Goal: Information Seeking & Learning: Check status

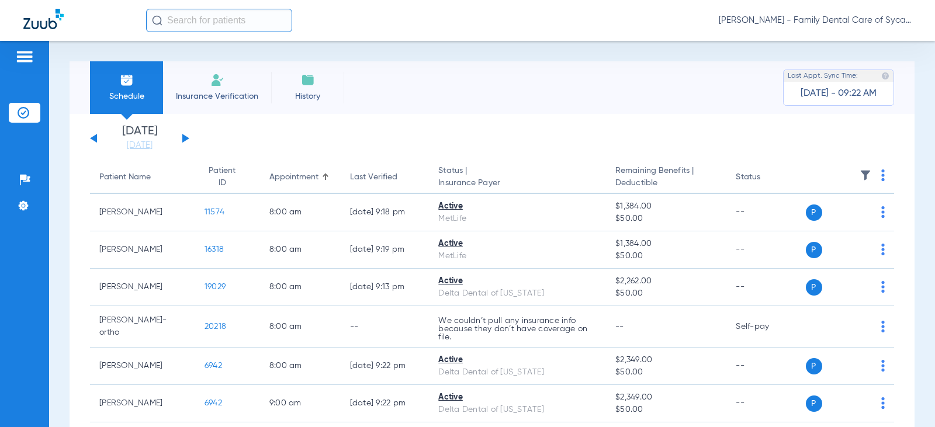
click at [48, 73] on div "Patients Insurance Verification Setup Help Center Settings" at bounding box center [24, 254] width 49 height 427
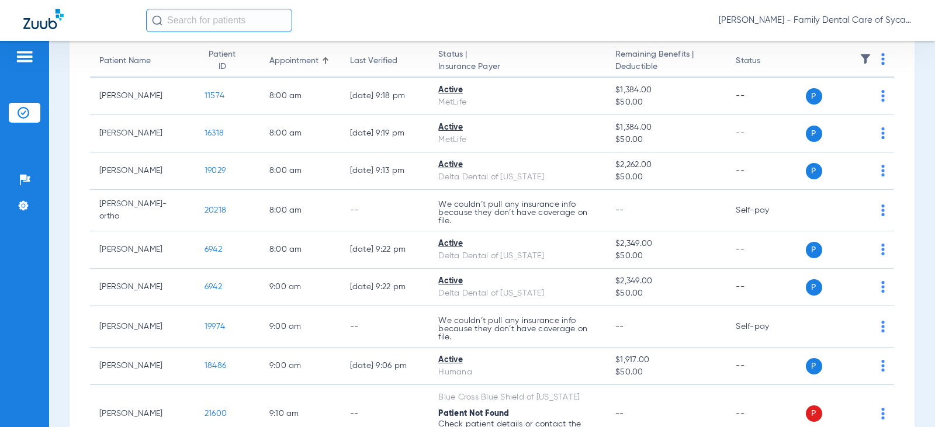
scroll to position [175, 0]
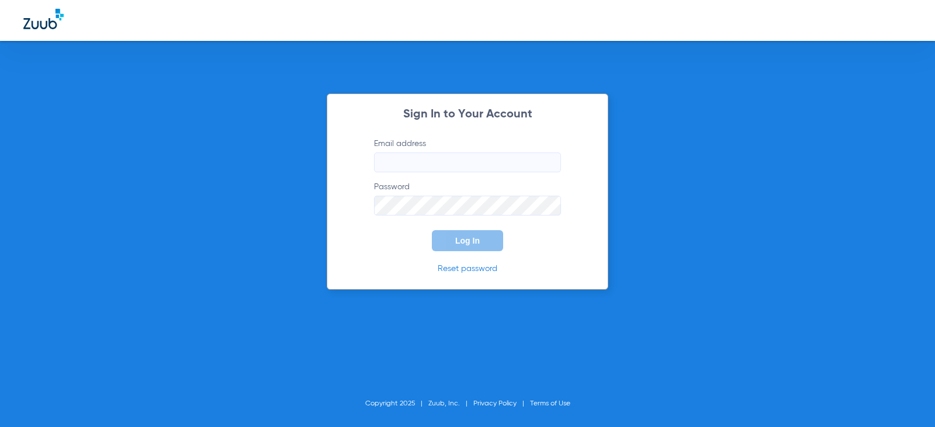
click at [405, 162] on input "Email address" at bounding box center [467, 163] width 187 height 20
type input "[EMAIL_ADDRESS][DOMAIN_NAME]"
click at [432, 230] on button "Log In" at bounding box center [467, 240] width 71 height 21
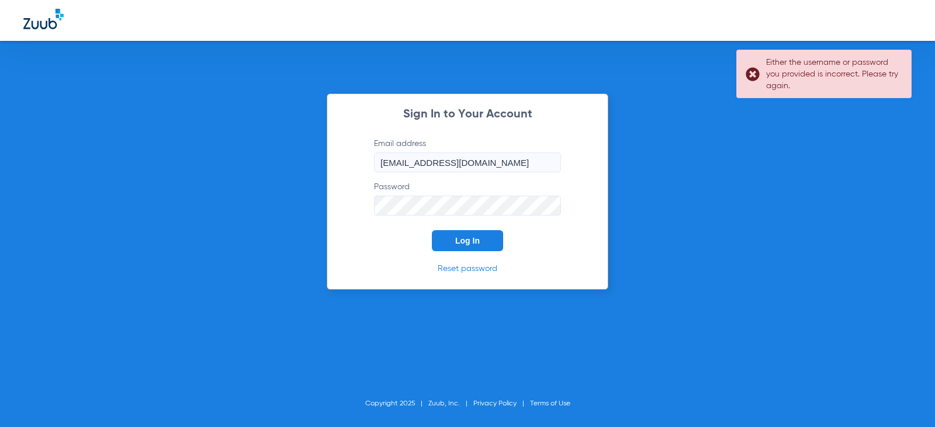
click at [207, 267] on div "Sign In to Your Account Email address [EMAIL_ADDRESS][DOMAIN_NAME] Password Log…" at bounding box center [467, 213] width 935 height 427
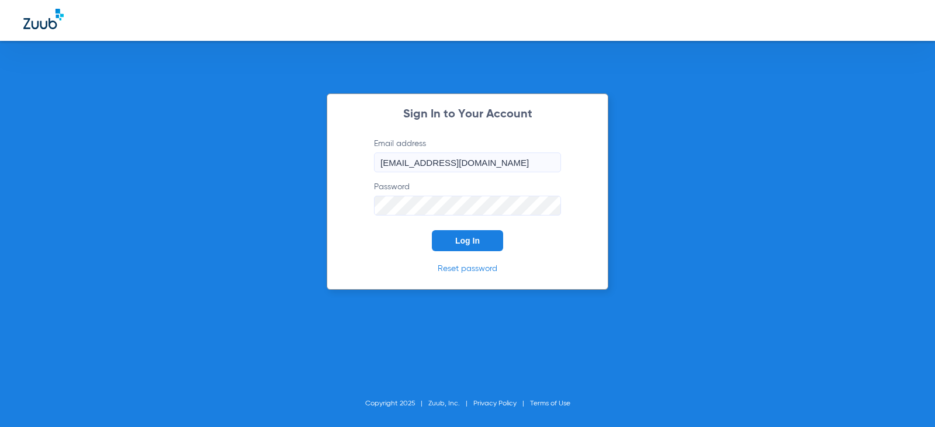
click at [432, 230] on button "Log In" at bounding box center [467, 240] width 71 height 21
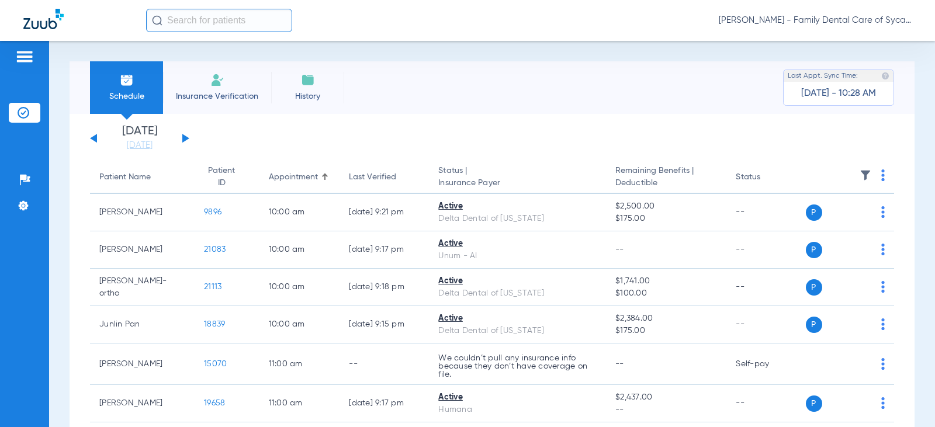
click at [185, 137] on button at bounding box center [185, 138] width 7 height 9
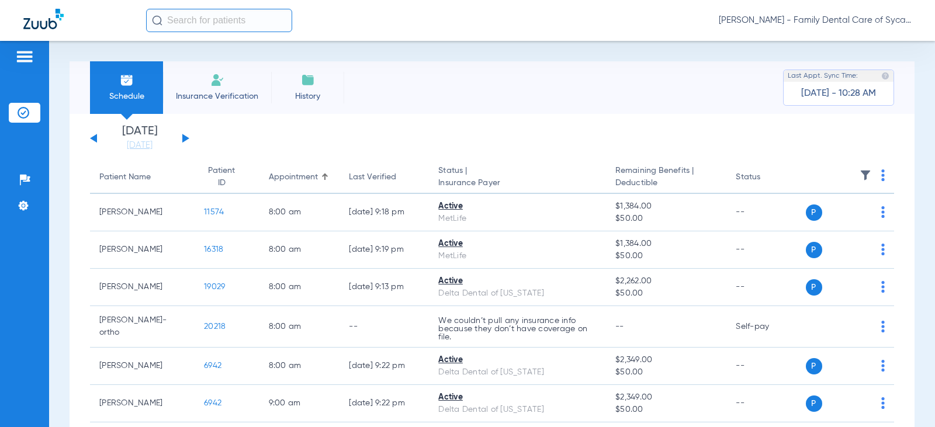
click at [920, 352] on div "Schedule Insurance Verification History Last Appt. Sync Time: [DATE] - 10:28 AM…" at bounding box center [492, 234] width 886 height 386
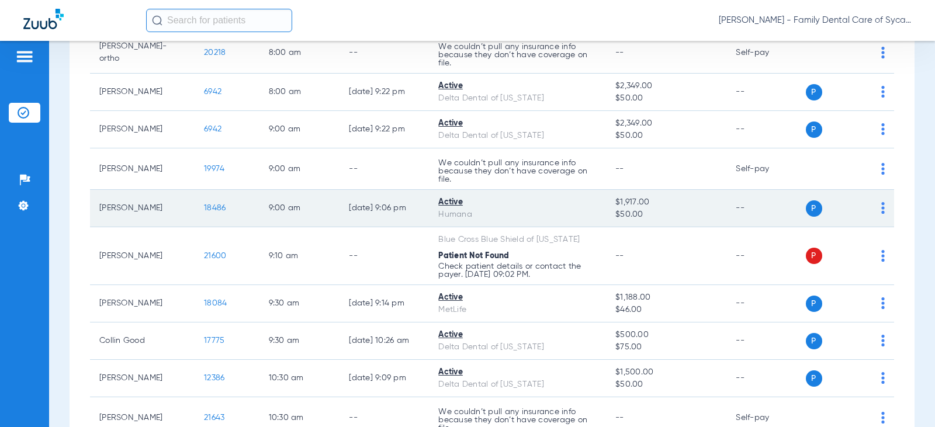
scroll to position [351, 0]
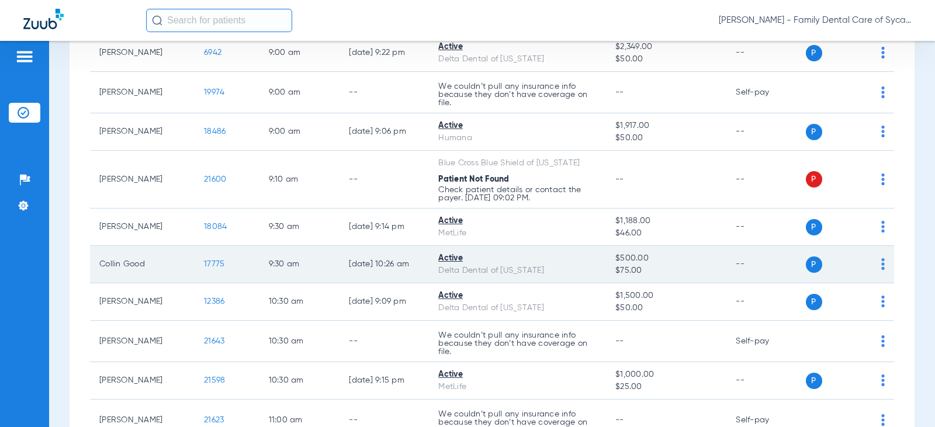
click at [806, 262] on span "P" at bounding box center [814, 265] width 16 height 16
click at [806, 261] on span "P" at bounding box center [814, 265] width 16 height 16
click at [881, 263] on img at bounding box center [883, 264] width 4 height 12
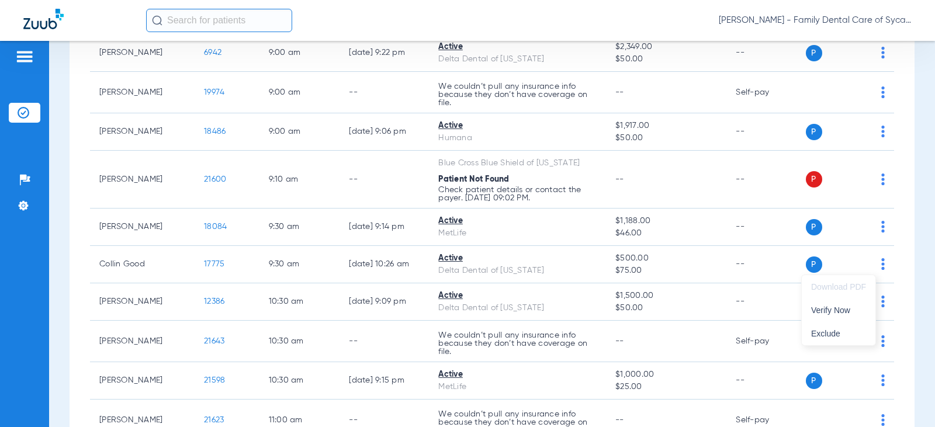
click at [442, 261] on div at bounding box center [467, 213] width 935 height 427
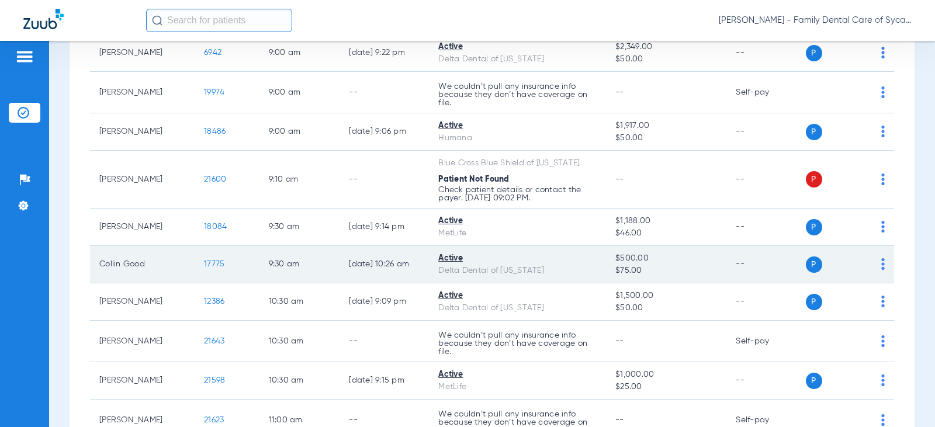
click at [630, 261] on span "$500.00" at bounding box center [666, 259] width 102 height 12
click at [807, 264] on span "P" at bounding box center [814, 265] width 16 height 16
click at [445, 259] on div "Active" at bounding box center [517, 259] width 158 height 12
click at [204, 264] on span "17775" at bounding box center [214, 264] width 20 height 8
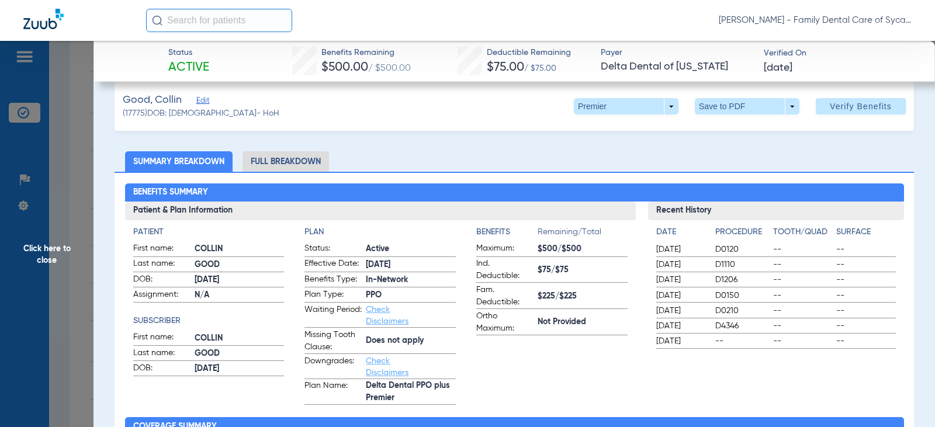
scroll to position [0, 0]
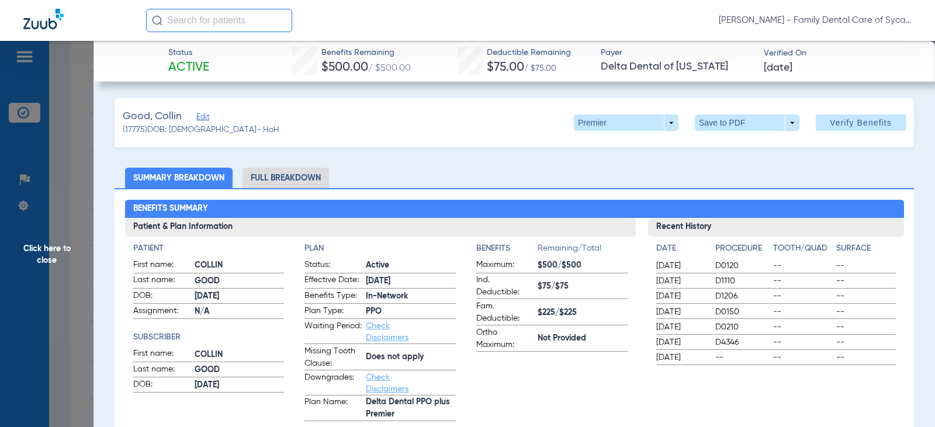
click at [293, 174] on li "Full Breakdown" at bounding box center [286, 178] width 87 height 20
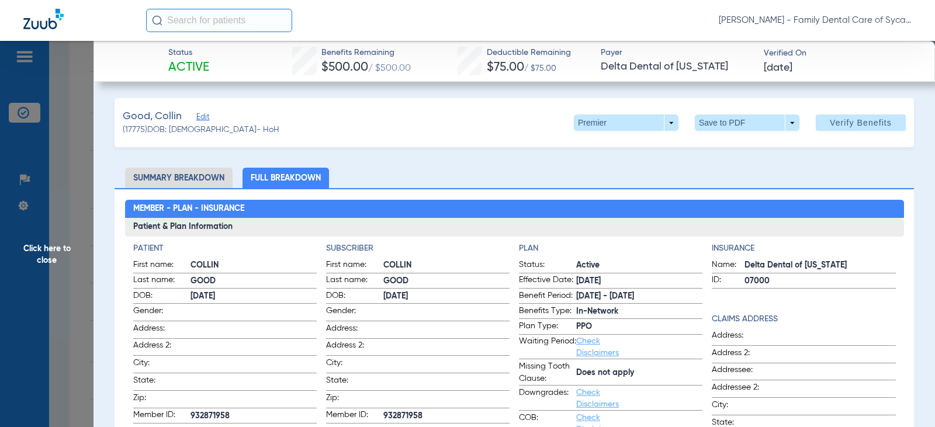
click at [49, 259] on span "Click here to close" at bounding box center [47, 254] width 94 height 427
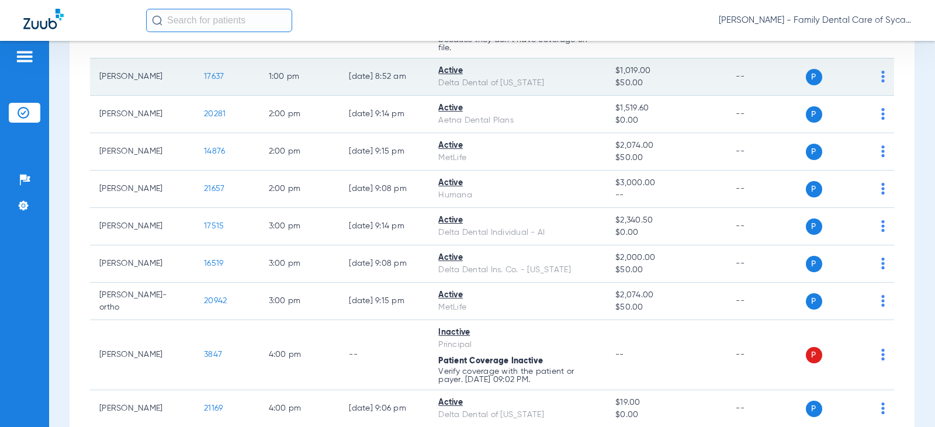
scroll to position [1052, 0]
